Goal: Transaction & Acquisition: Subscribe to service/newsletter

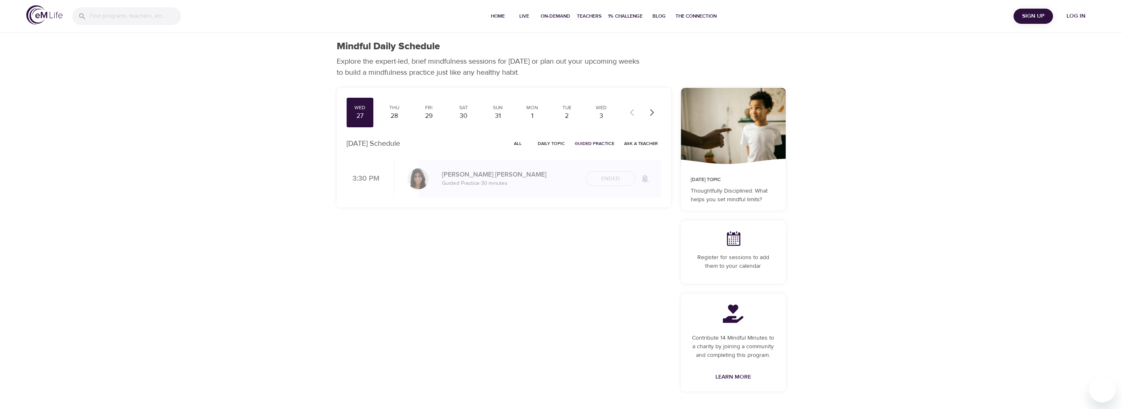
click at [1075, 17] on span "Log in" at bounding box center [1075, 16] width 33 height 10
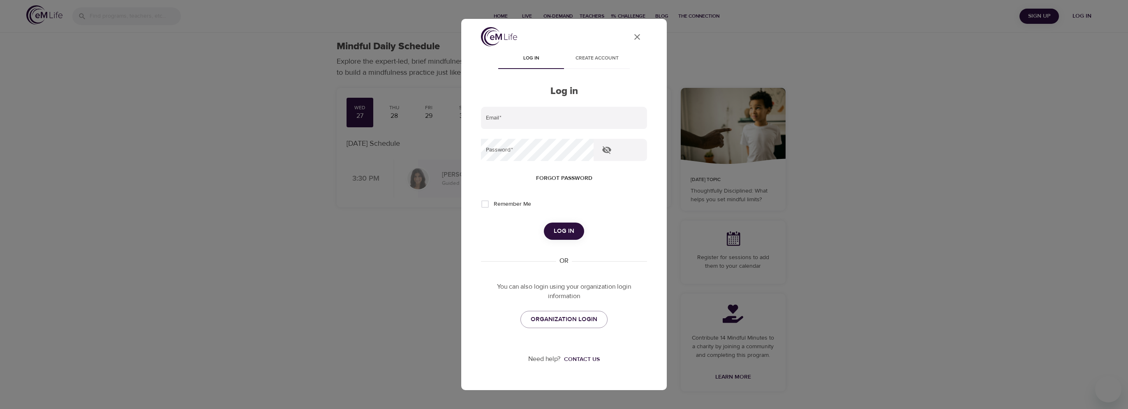
type input "[PERSON_NAME][EMAIL_ADDRESS][DOMAIN_NAME]"
click at [571, 232] on span "Log in" at bounding box center [564, 231] width 21 height 11
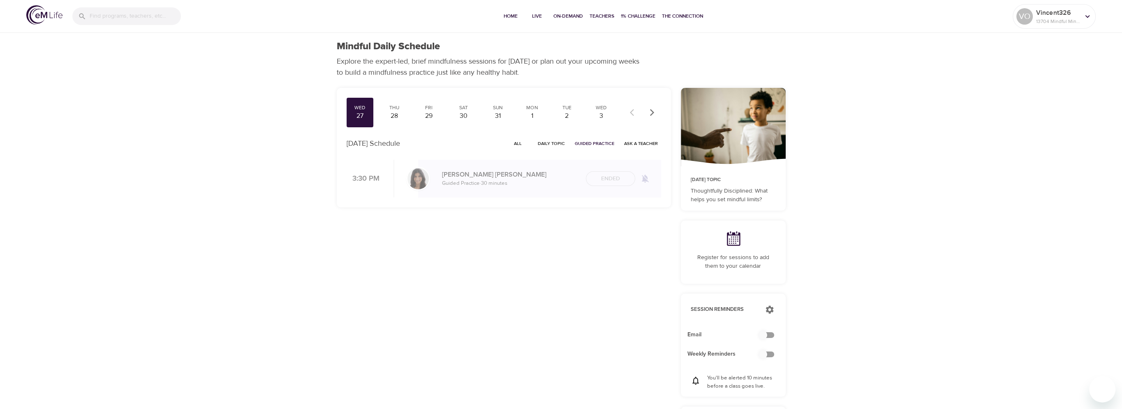
checkbox input "true"
click at [533, 17] on span "Live" at bounding box center [537, 16] width 20 height 9
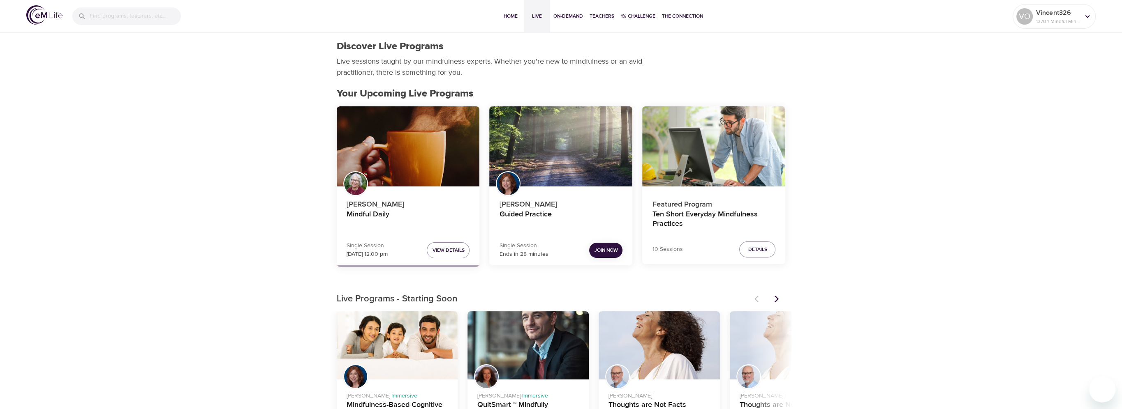
click at [604, 253] on span "Join Now" at bounding box center [605, 250] width 23 height 9
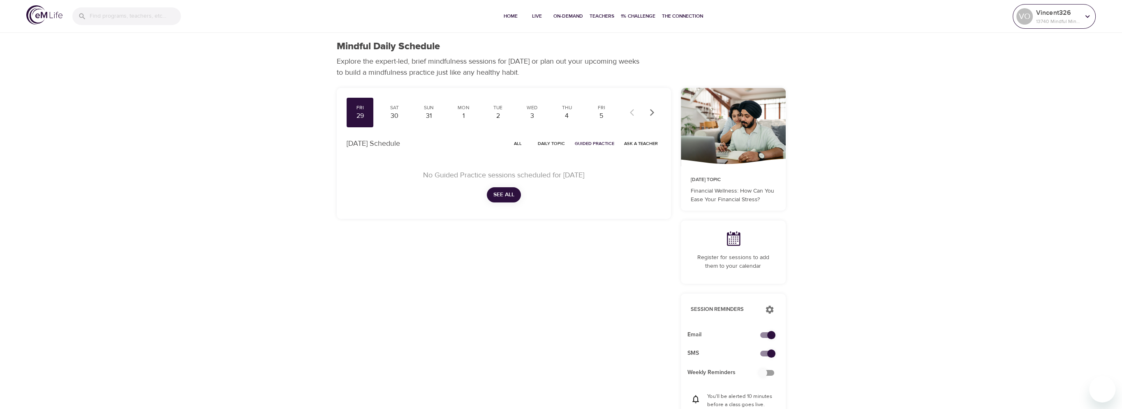
click at [1078, 16] on p "Vincent326" at bounding box center [1058, 13] width 44 height 10
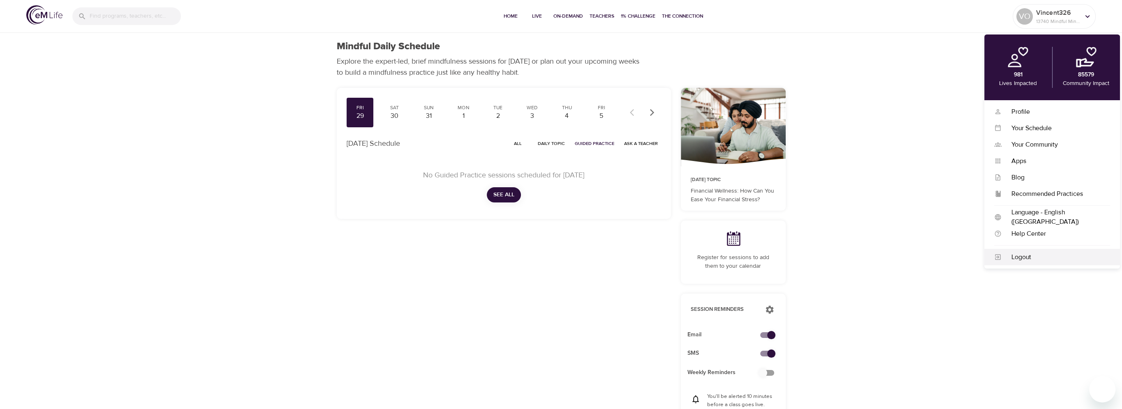
click at [1016, 257] on div "Logout" at bounding box center [1055, 257] width 109 height 9
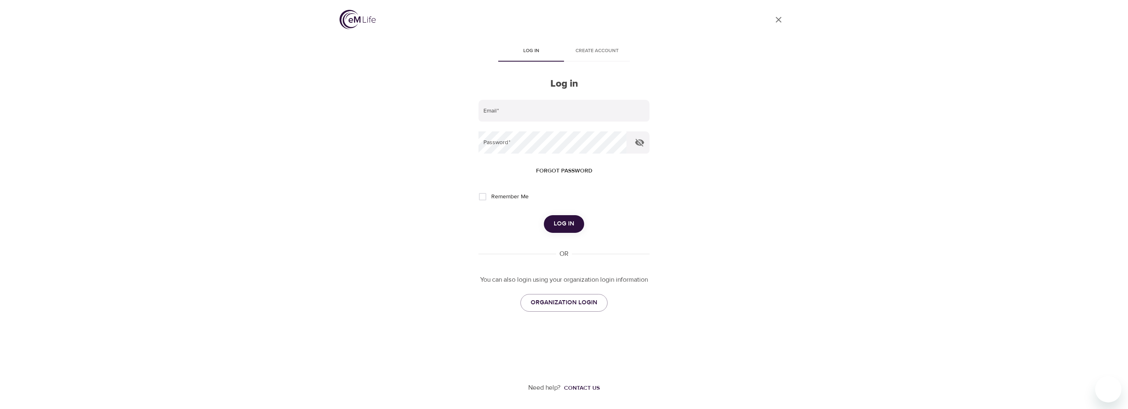
type input "vincent.oriente@wwt.com"
